Goal: Task Accomplishment & Management: Complete application form

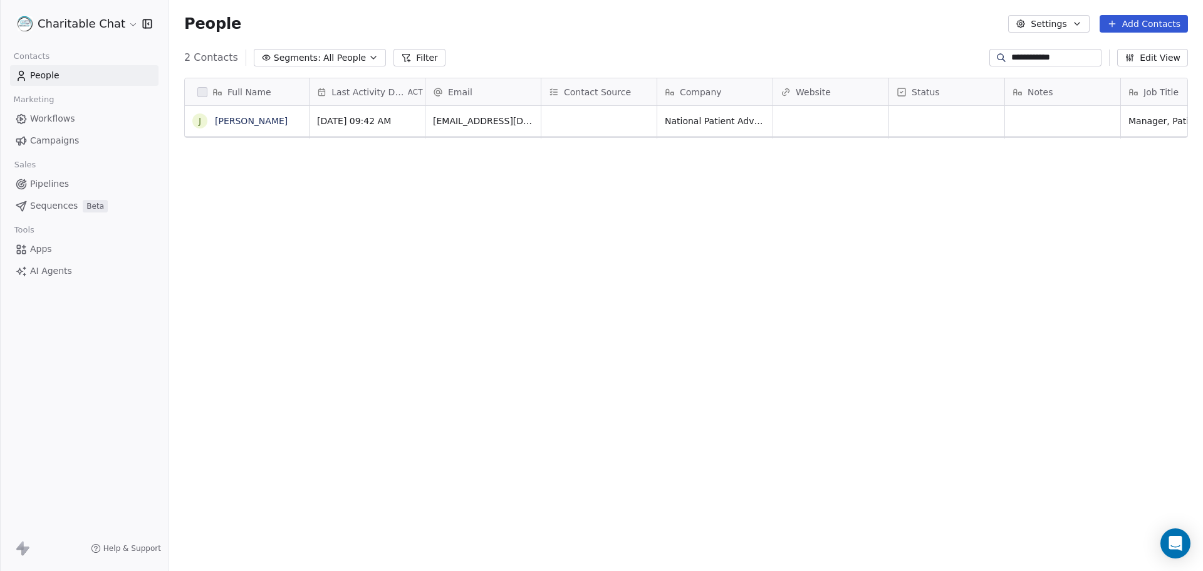
scroll to position [493, 1025]
click at [1131, 26] on button "Add Contacts" at bounding box center [1144, 24] width 88 height 18
click at [1124, 48] on span "Create new contact" at bounding box center [1150, 50] width 86 height 13
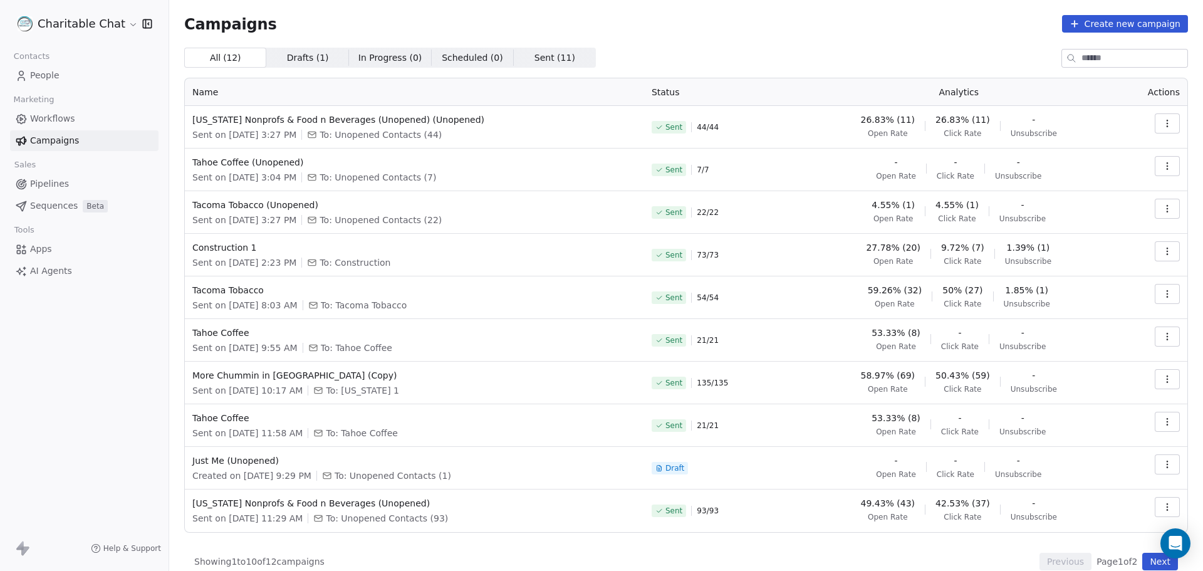
click at [1101, 21] on button "Create new campaign" at bounding box center [1125, 24] width 126 height 18
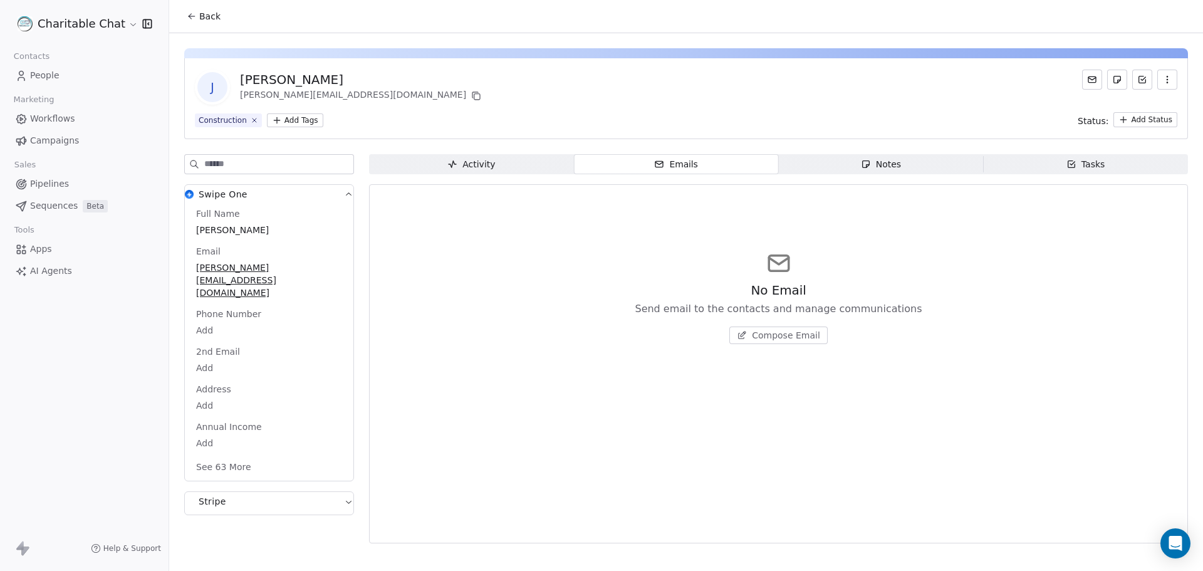
click at [36, 75] on span "People" at bounding box center [44, 75] width 29 height 13
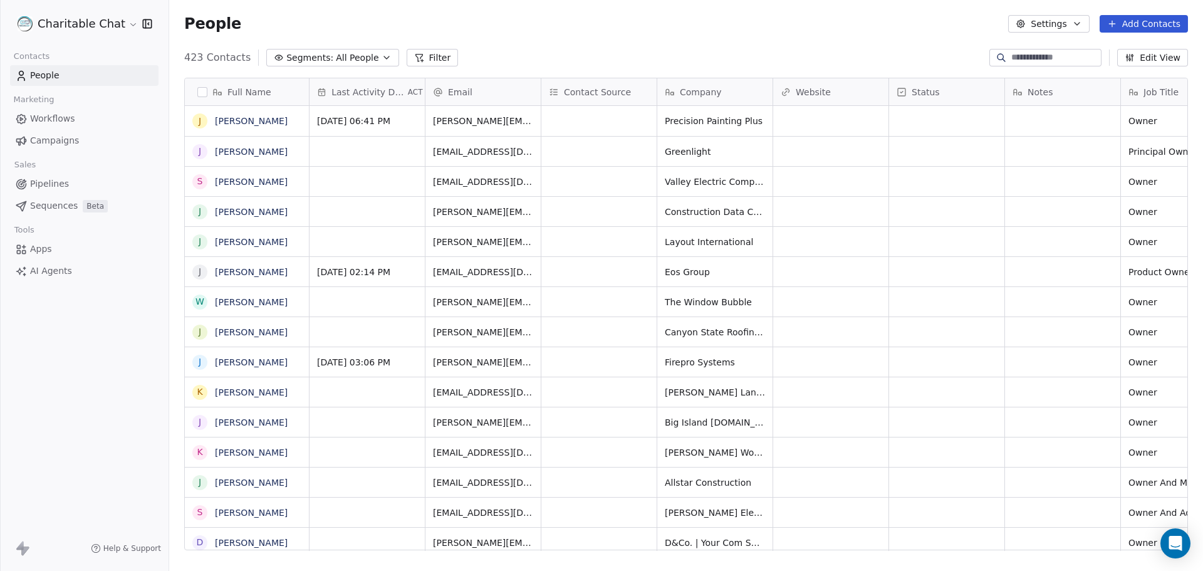
scroll to position [493, 1025]
click at [1119, 30] on button "Add Contacts" at bounding box center [1144, 24] width 88 height 18
click at [1115, 47] on span "Create new contact" at bounding box center [1150, 50] width 86 height 13
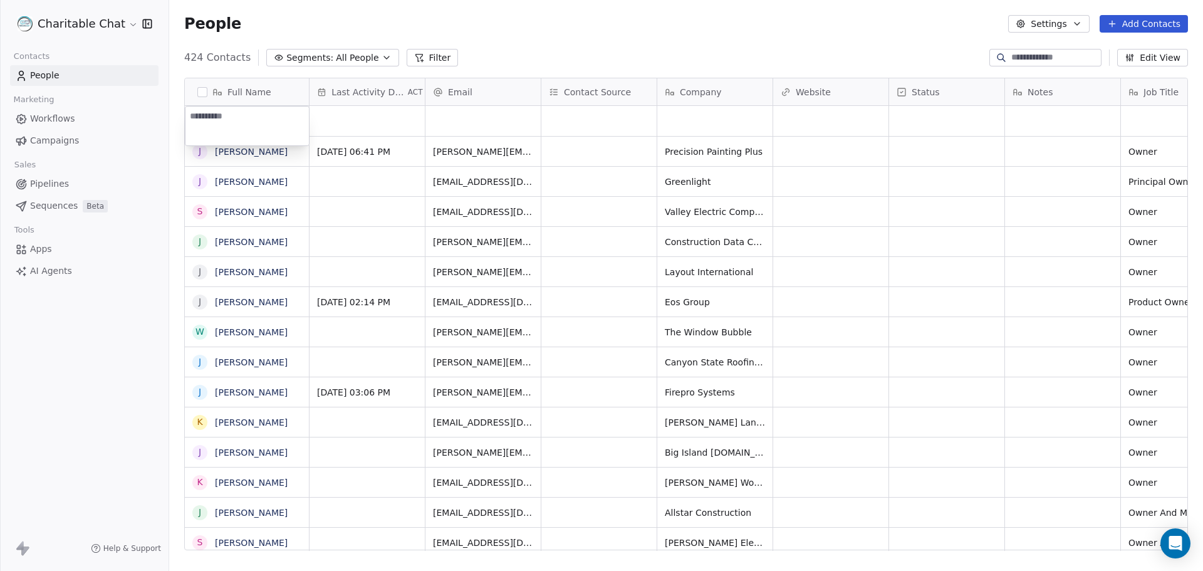
click at [236, 123] on textarea at bounding box center [247, 126] width 123 height 39
type textarea "**********"
click at [334, 128] on html "Charitable Chat Contacts People Marketing Workflows Campaigns Sales Pipelines S…" at bounding box center [601, 332] width 1203 height 665
click at [442, 122] on div "grid" at bounding box center [483, 121] width 115 height 30
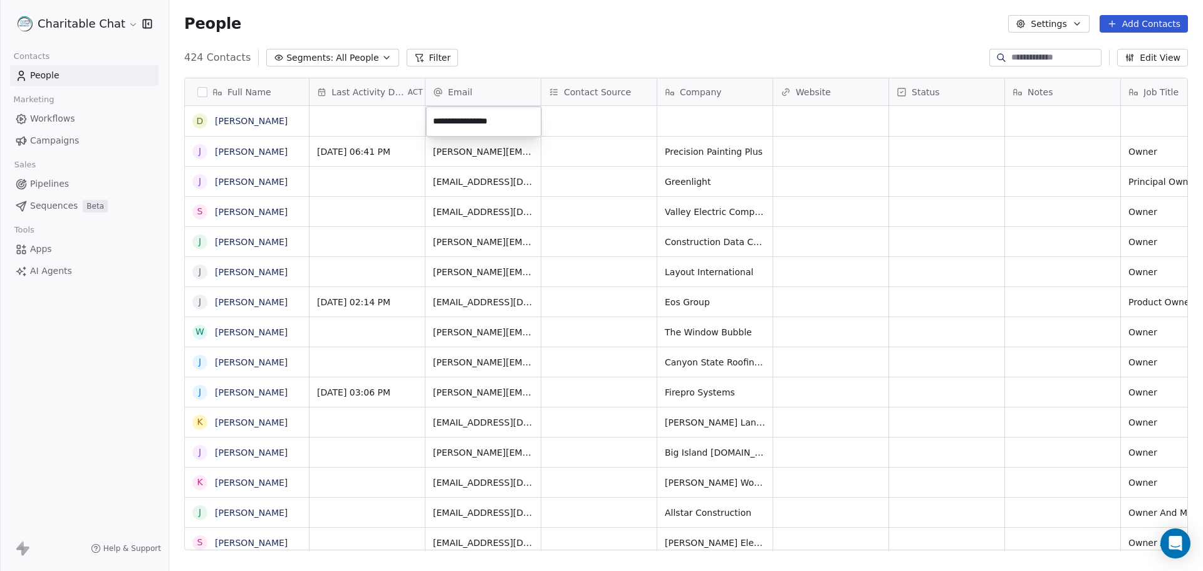
type input "**********"
click at [1138, 24] on html "Charitable Chat Contacts People Marketing Workflows Campaigns Sales Pipelines S…" at bounding box center [601, 332] width 1203 height 665
click at [1133, 24] on html "Charitable Chat Contacts People Marketing Workflows Campaigns Sales Pipelines S…" at bounding box center [601, 332] width 1203 height 665
click at [1133, 24] on button "Add Contacts" at bounding box center [1144, 24] width 88 height 18
click at [199, 123] on html "Charitable Chat Contacts People Marketing Workflows Campaigns Sales Pipelines S…" at bounding box center [601, 332] width 1203 height 665
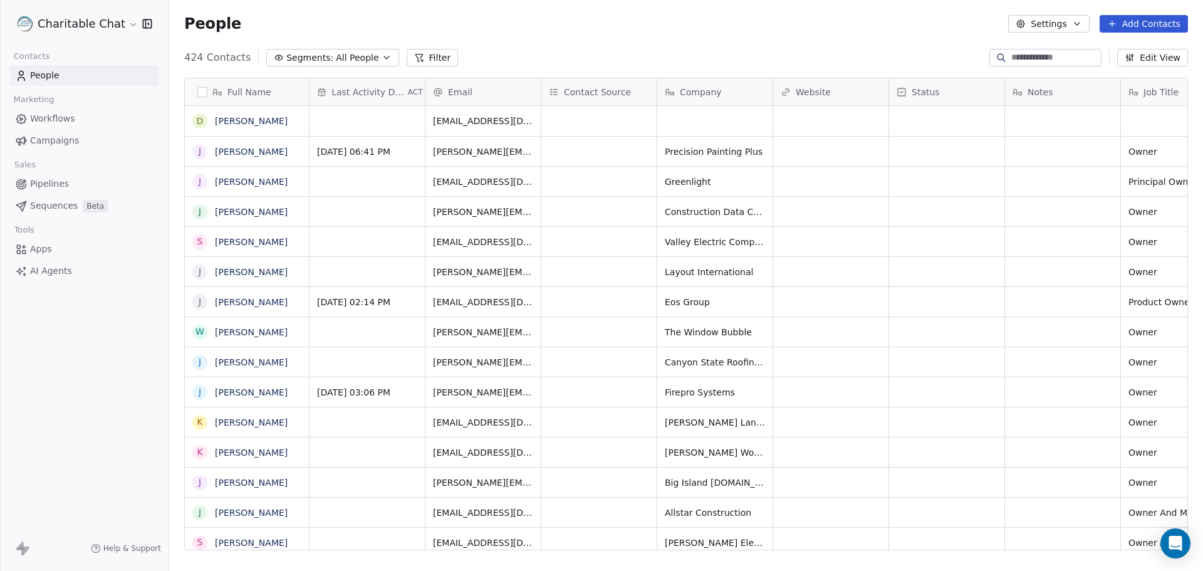
click at [1136, 18] on button "Add Contacts" at bounding box center [1144, 24] width 88 height 18
click at [943, 36] on html "Charitable Chat Contacts People Marketing Workflows Campaigns Sales Pipelines S…" at bounding box center [601, 332] width 1203 height 665
